Goal: Information Seeking & Learning: Learn about a topic

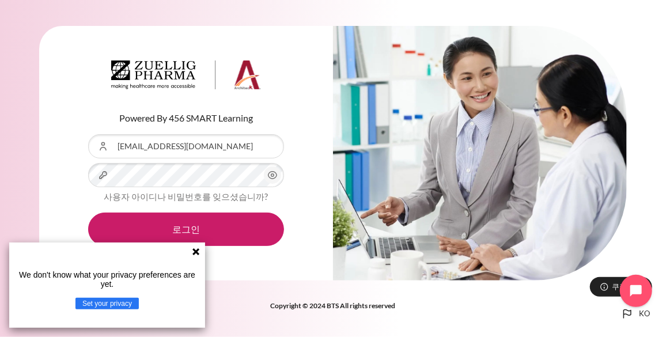
click at [197, 251] on icon at bounding box center [196, 251] width 7 height 7
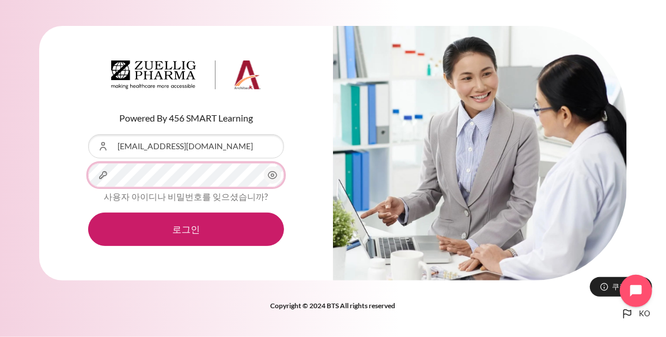
click at [88, 213] on button "로그인" at bounding box center [186, 229] width 196 height 33
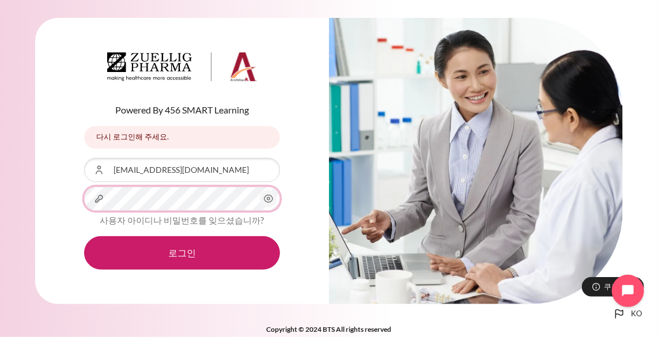
click at [84, 236] on button "로그인" at bounding box center [182, 252] width 196 height 33
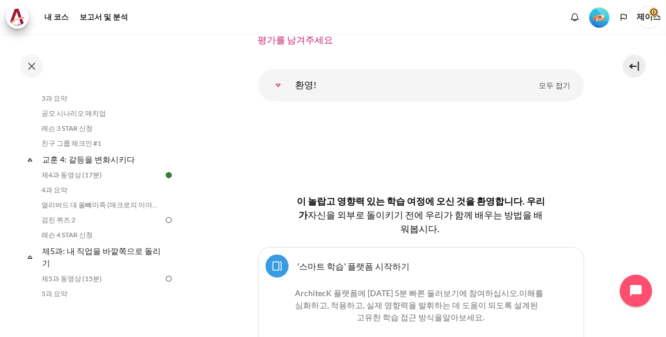
scroll to position [367, 0]
click at [89, 205] on link "얼리버드 대 올빼미족 (매크로의 이야기)" at bounding box center [101, 206] width 126 height 14
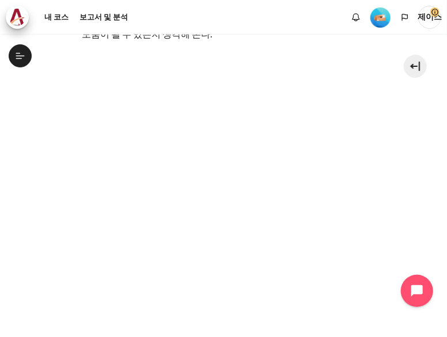
scroll to position [258, 0]
drag, startPoint x: 435, startPoint y: 58, endPoint x: 402, endPoint y: 119, distance: 69.1
click at [402, 119] on section "내 코스 한국 B2 교훈 4: 갈등을 변화시키다 얼리버드 대 올빼미족 (매크로의 이야기) 얼리버드 대 올빼미족 (매크로의 이야기)" at bounding box center [224, 150] width 430 height 748
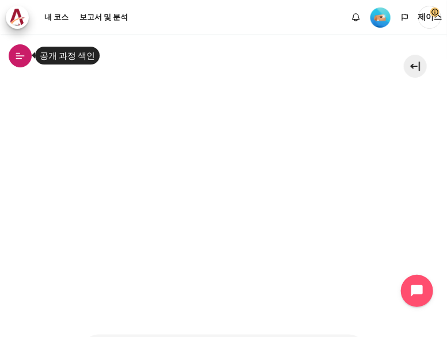
click at [20, 56] on icon at bounding box center [20, 56] width 10 height 10
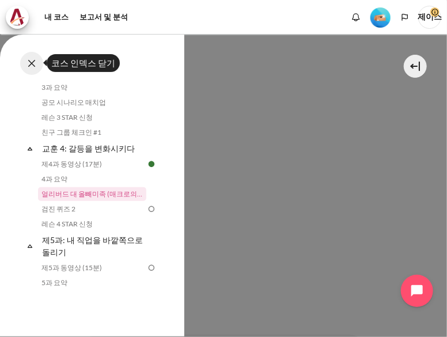
click at [35, 63] on button at bounding box center [31, 63] width 23 height 23
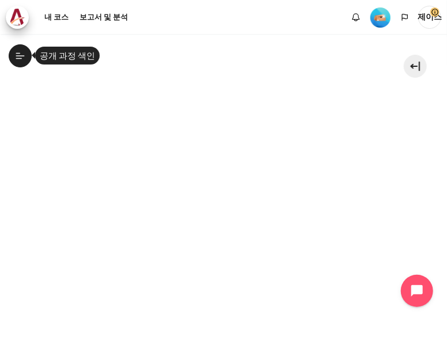
scroll to position [266, 0]
click at [34, 149] on section "내 코스 한국 B2 교훈 4: 갈등을 변화시키다 얼리버드 대 올빼미족 (매크로의 이야기) 얼리버드 대 올빼미족 (매크로의 이야기)" at bounding box center [224, 142] width 430 height 748
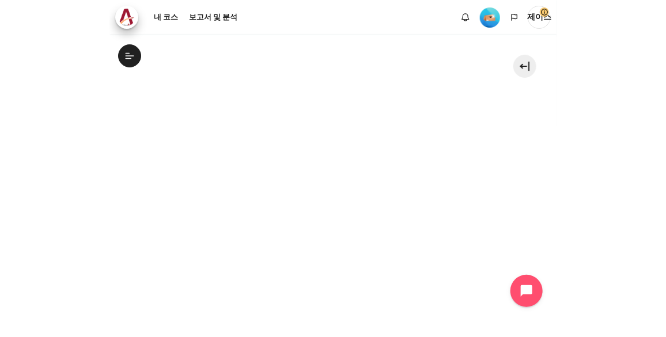
scroll to position [315, 0]
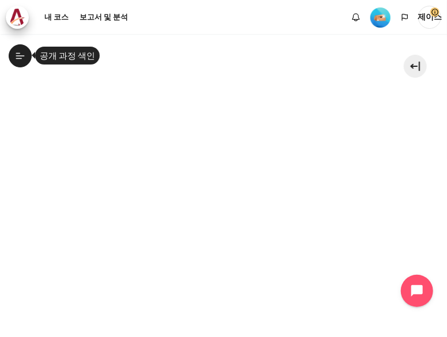
click at [21, 47] on button "공개 과정 색인" at bounding box center [20, 55] width 23 height 23
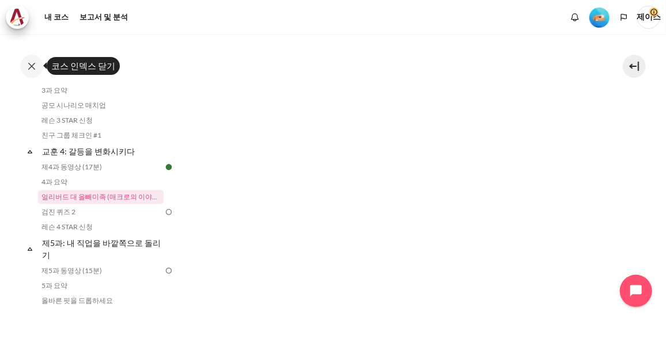
scroll to position [523, 0]
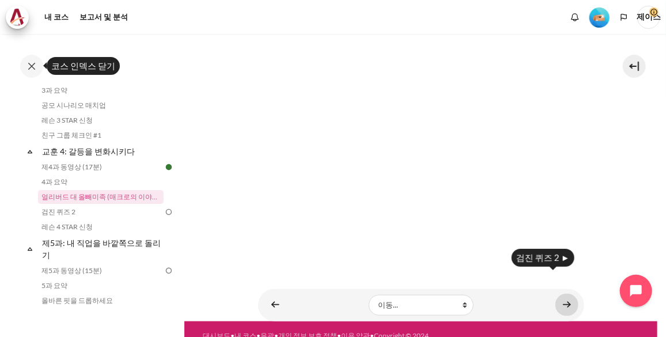
click at [558, 294] on link "콘텐츠" at bounding box center [567, 305] width 23 height 22
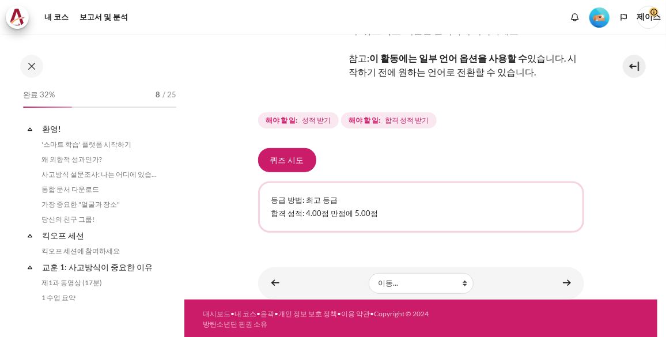
scroll to position [391, 0]
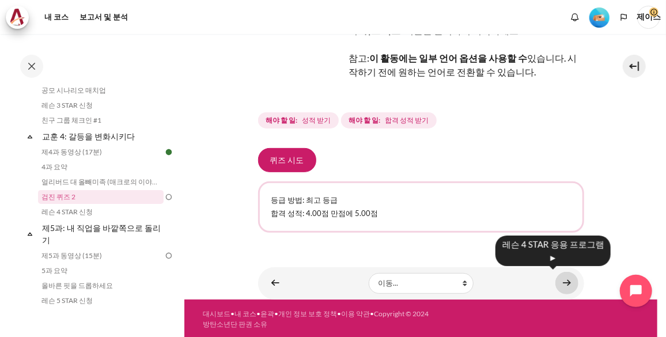
click at [567, 285] on link "콘텐츠" at bounding box center [567, 283] width 23 height 22
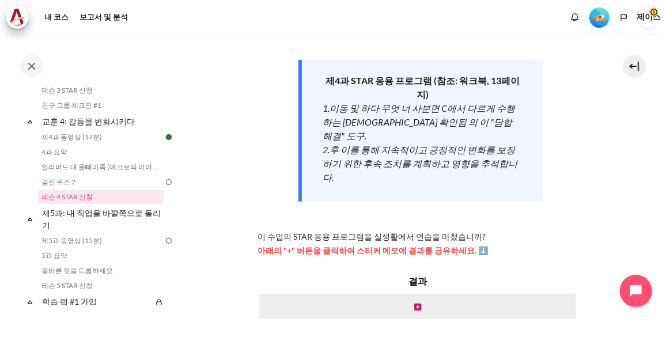
scroll to position [211, 0]
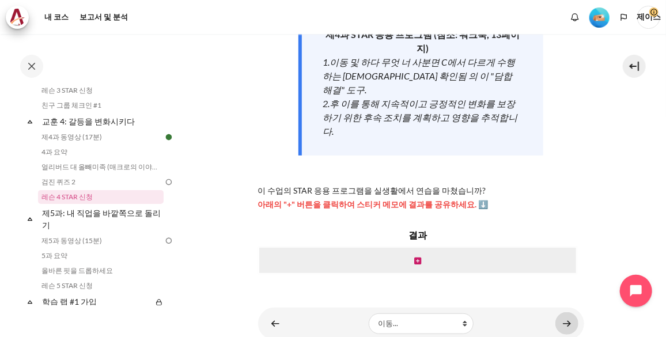
click at [566, 312] on link "콘텐츠" at bounding box center [567, 323] width 23 height 22
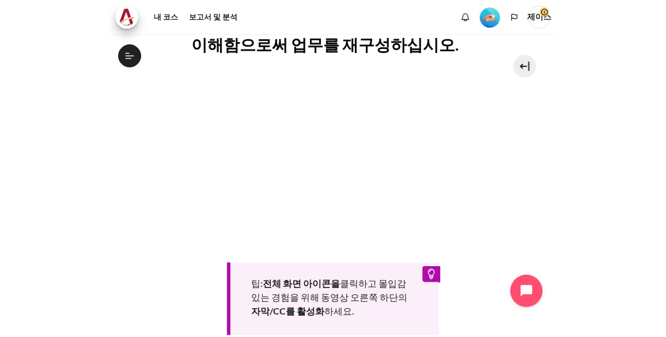
scroll to position [449, 0]
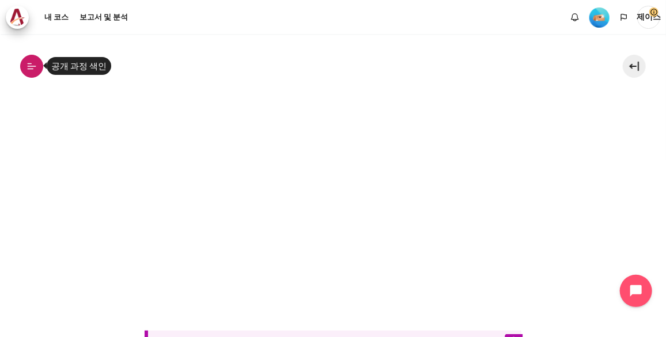
click at [24, 67] on button "공개 과정 색인" at bounding box center [31, 66] width 23 height 23
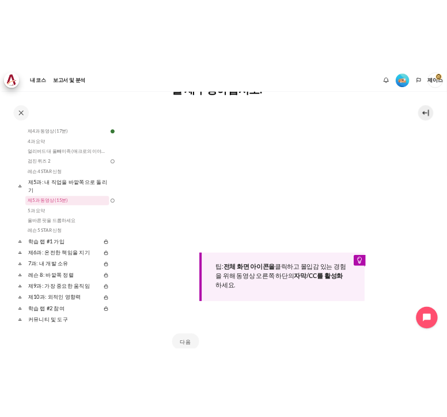
scroll to position [461, 0]
